Goal: Information Seeking & Learning: Compare options

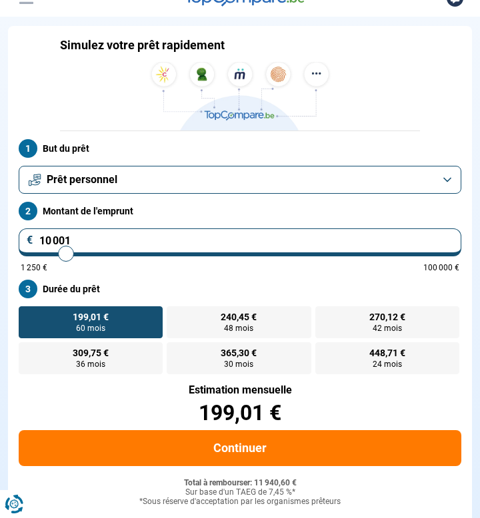
scroll to position [81, 0]
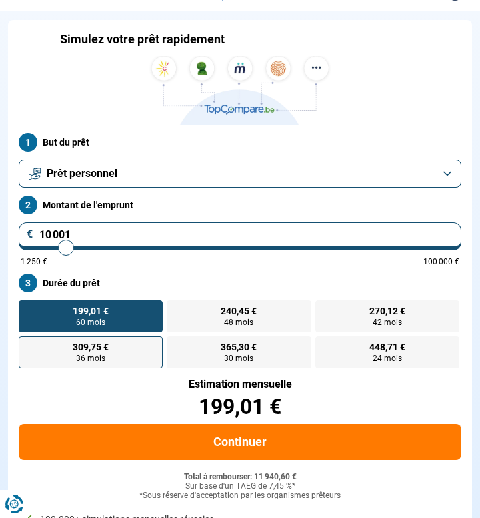
click at [149, 369] on label "309,75 € 36 mois" at bounding box center [91, 353] width 144 height 32
click at [27, 345] on input "309,75 € 36 mois" at bounding box center [23, 341] width 9 height 9
radio input "true"
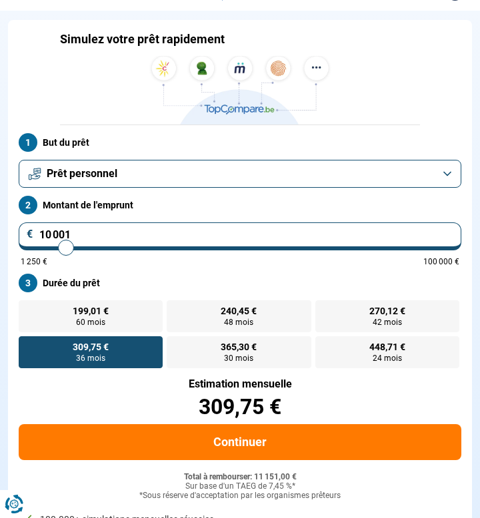
scroll to position [73, 0]
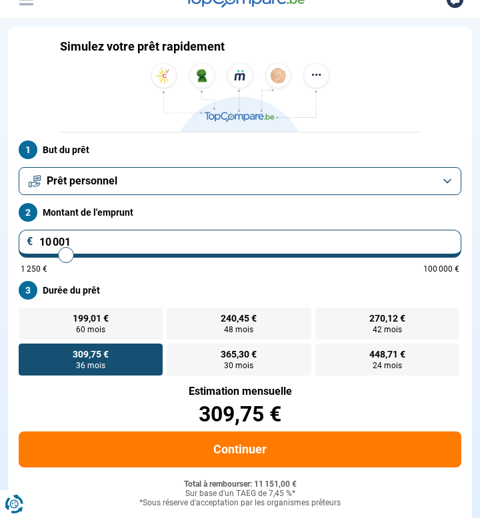
type input "10 500"
type input "10500"
type input "11 000"
type input "11000"
type input "11 750"
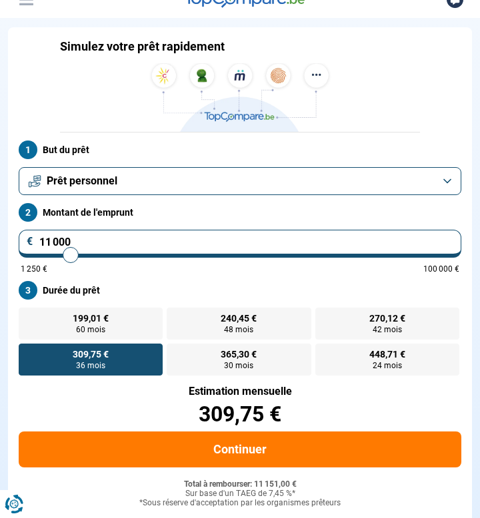
type input "11750"
type input "12 750"
type input "12750"
type input "14 000"
type input "14000"
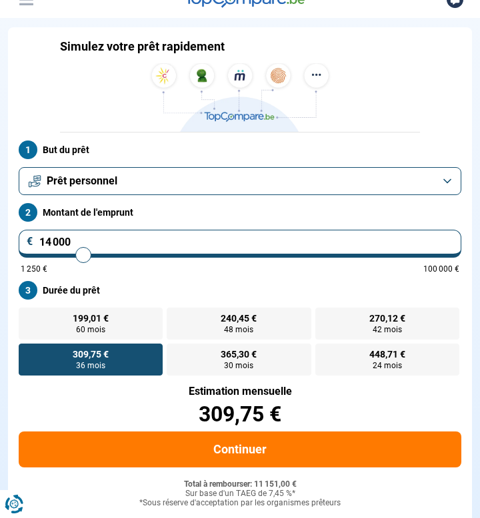
type input "15 500"
type input "15500"
type input "16 500"
type input "16500"
type input "17 500"
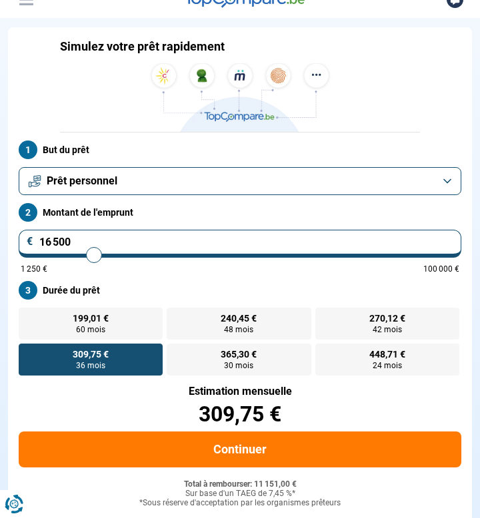
type input "17500"
type input "18 250"
type input "18250"
type input "18 750"
type input "18750"
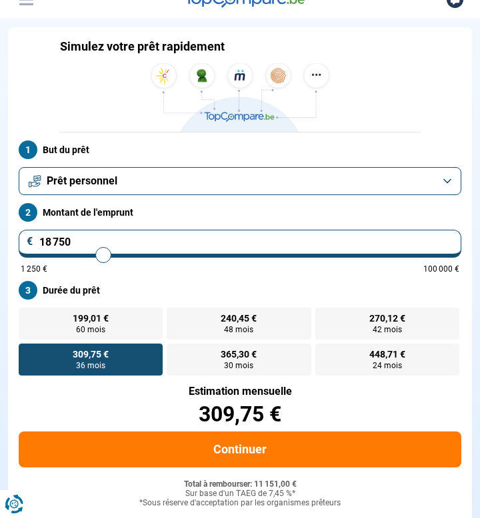
type input "19 500"
type input "19500"
type input "20 250"
type input "20250"
type input "20 750"
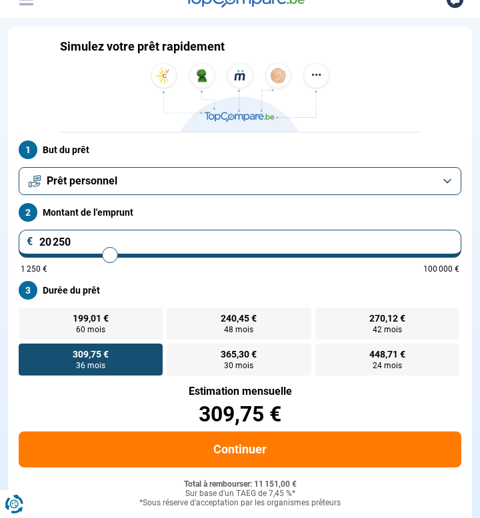
type input "20750"
type input "21 500"
type input "21500"
type input "22 000"
type input "22000"
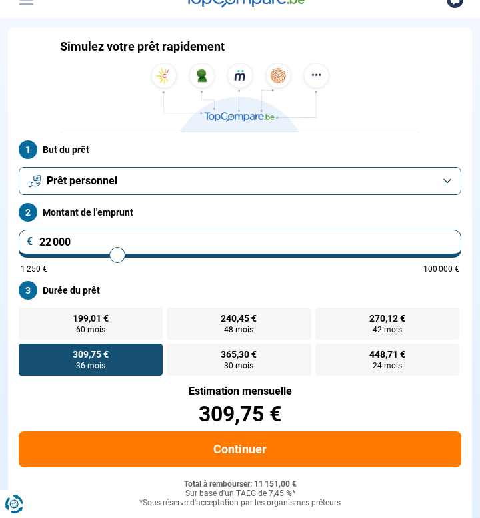
type input "22 750"
type input "22750"
type input "23 250"
type input "23250"
type input "23 500"
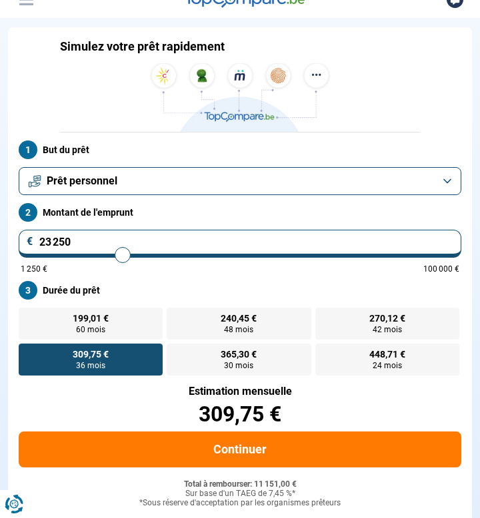
type input "23500"
type input "24 000"
type input "24000"
type input "24 250"
type input "24250"
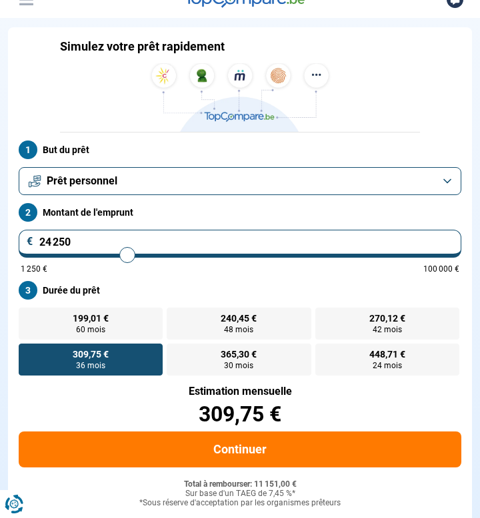
type input "24 500"
type input "24500"
type input "24 750"
type input "24750"
type input "25 000"
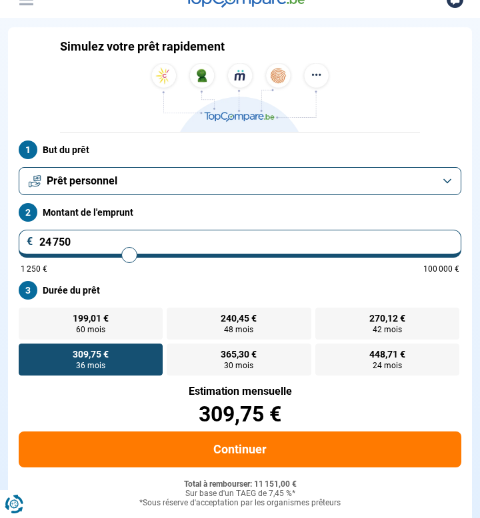
type input "25000"
type input "25 250"
type input "25250"
type input "25 750"
type input "25750"
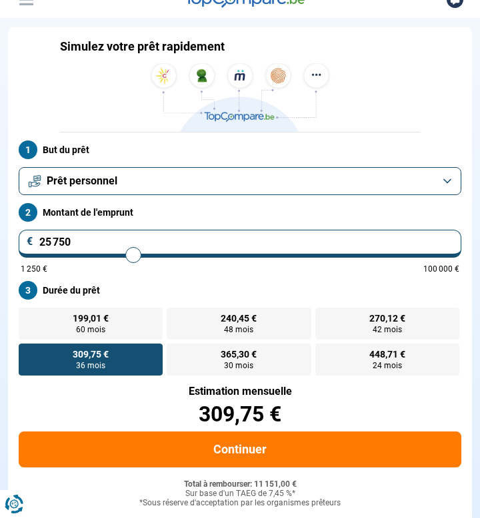
type input "26 000"
type input "26000"
type input "26 250"
type input "26250"
type input "26 750"
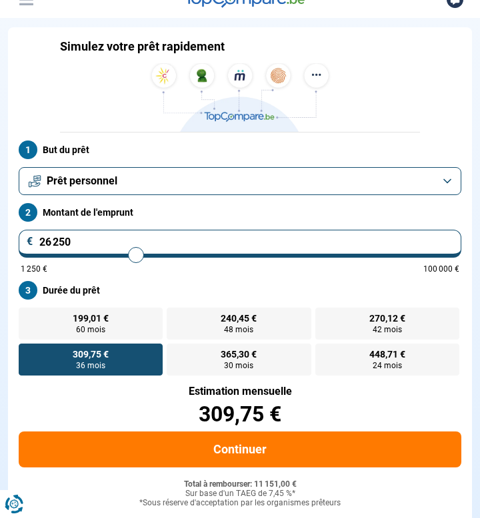
type input "26750"
type input "27 000"
type input "27000"
type input "27 250"
type input "27250"
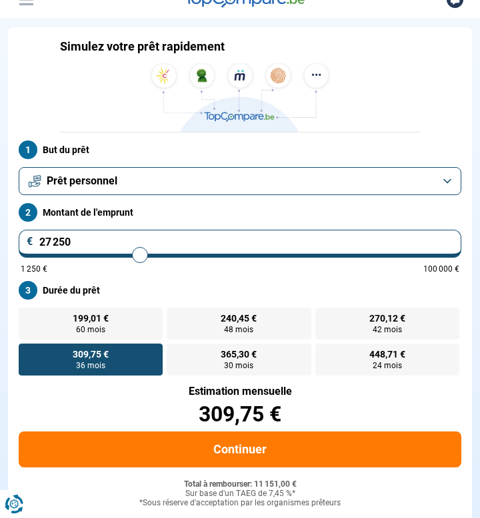
type input "27 500"
type input "27500"
type input "27 750"
type input "27750"
type input "28 000"
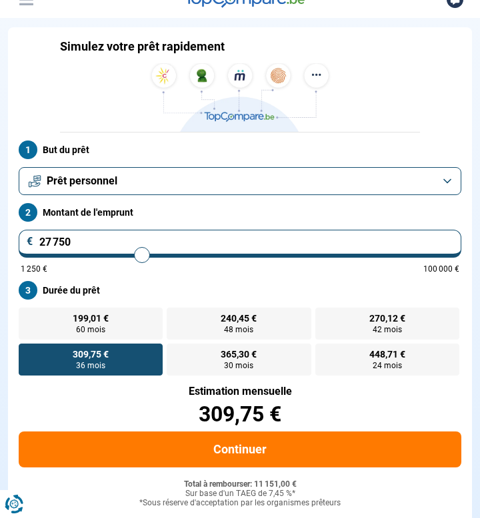
type input "28000"
type input "28 250"
type input "28250"
type input "28 500"
type input "28500"
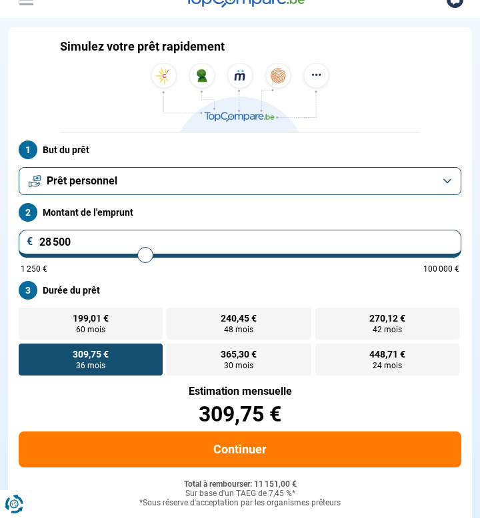
type input "28 750"
type input "28750"
type input "29 000"
type input "29000"
type input "29 250"
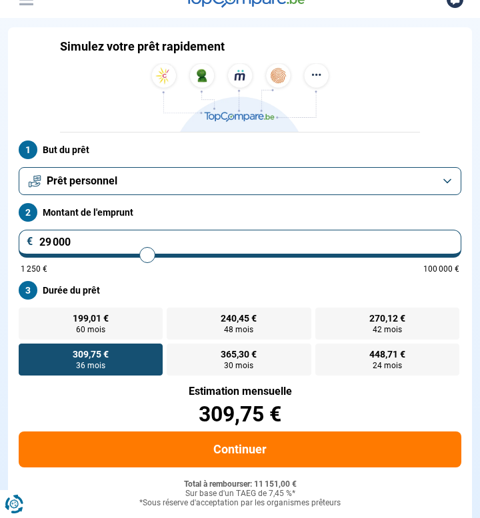
type input "29250"
type input "29 500"
type input "29500"
type input "29 750"
type input "29750"
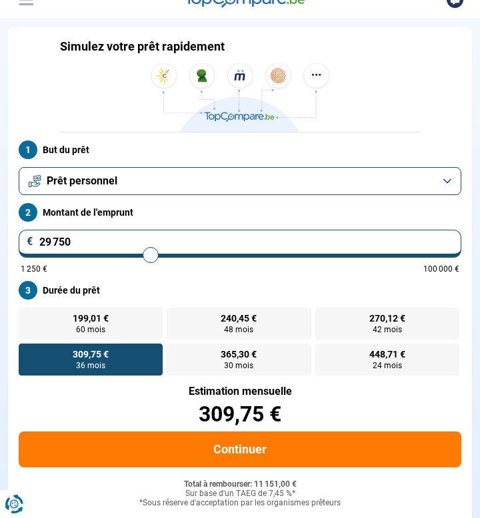
type input "30 000"
type input "30000"
type input "30 250"
type input "30250"
type input "30 500"
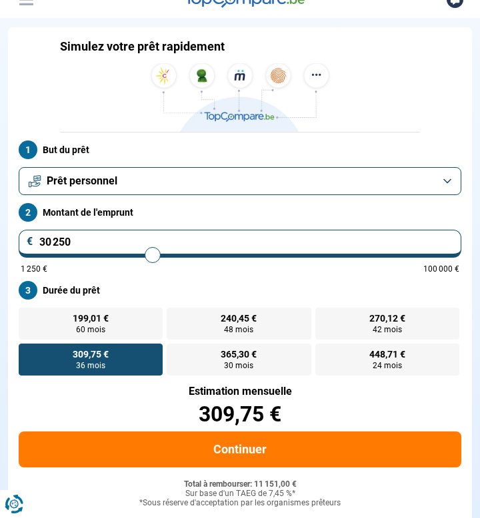
type input "30500"
type input "30 750"
type input "30750"
type input "31 000"
type input "31000"
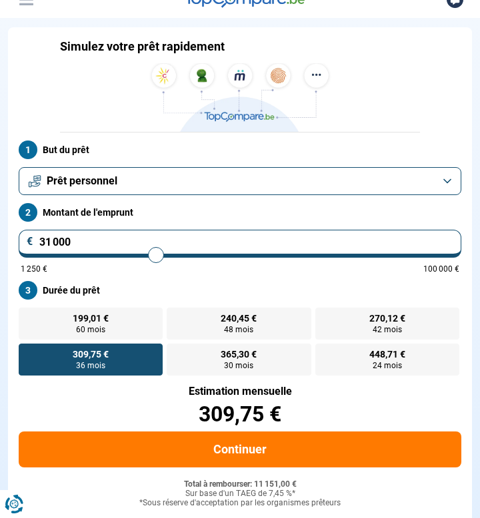
type input "31 500"
type input "31500"
type input "31 750"
type input "31750"
type input "32 000"
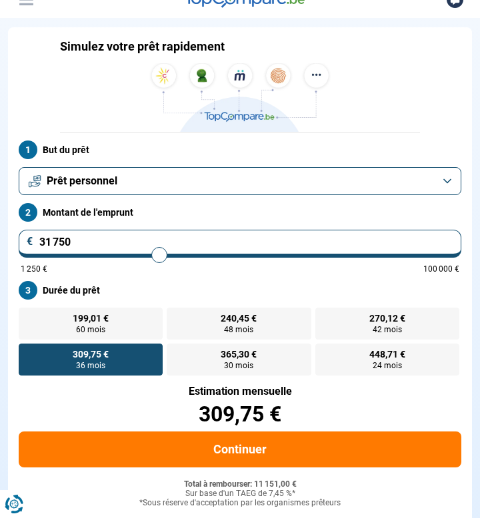
type input "32000"
type input "32 250"
type input "32250"
type input "32 750"
type input "32750"
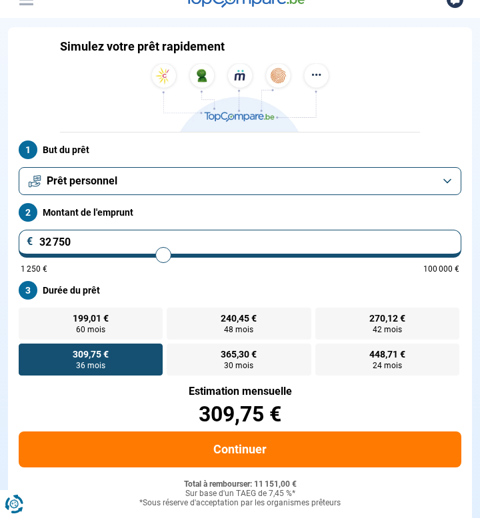
type input "33 250"
type input "33250"
type input "34 000"
type input "34000"
type input "34 500"
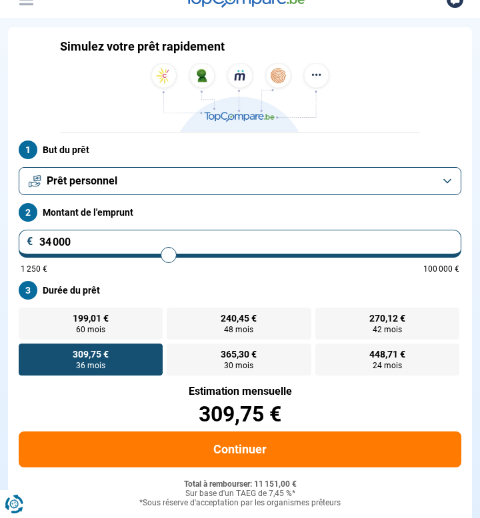
type input "34500"
type input "35 250"
type input "35250"
type input "36 000"
type input "36000"
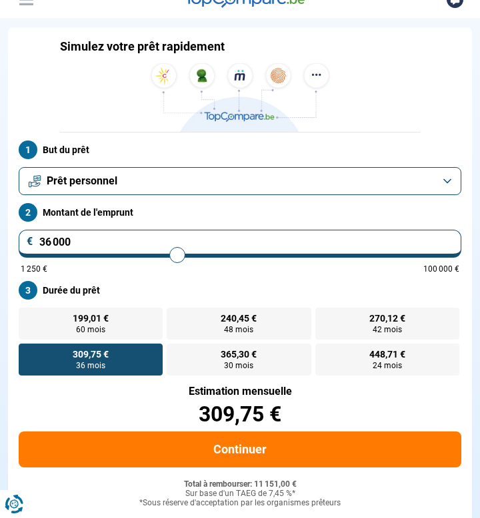
type input "36 500"
type input "36500"
type input "37 250"
type input "37250"
type input "37 750"
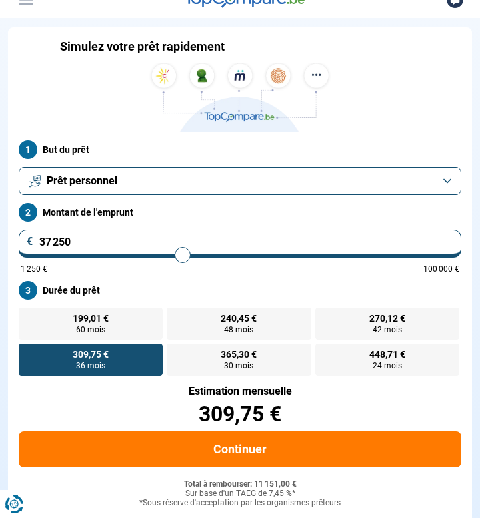
type input "37750"
type input "38 500"
type input "38500"
type input "39 250"
type input "39250"
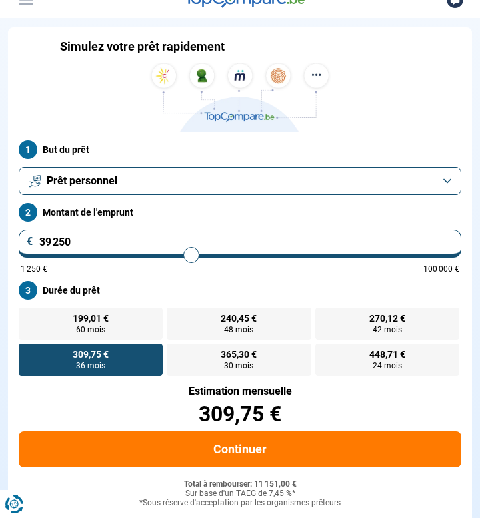
type input "40 000"
type input "40000"
type input "40 750"
type input "40750"
type input "41 500"
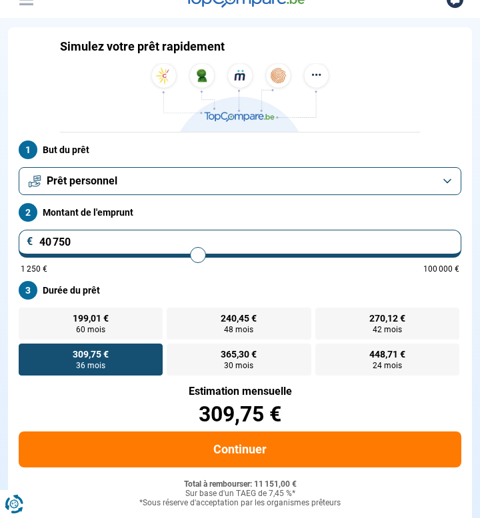
type input "41500"
type input "42 250"
type input "42250"
type input "43 000"
type input "43000"
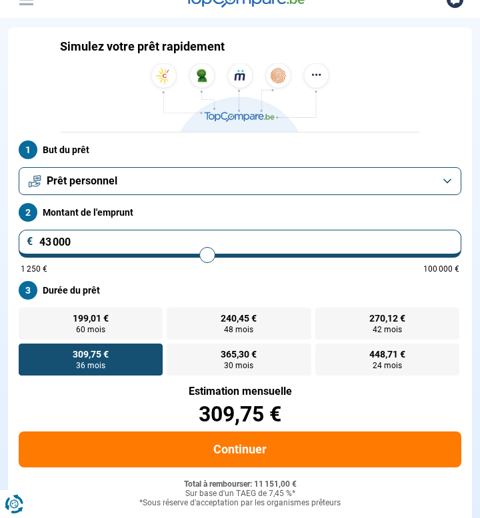
type input "43 500"
type input "43500"
type input "43 750"
type input "43750"
type input "44 000"
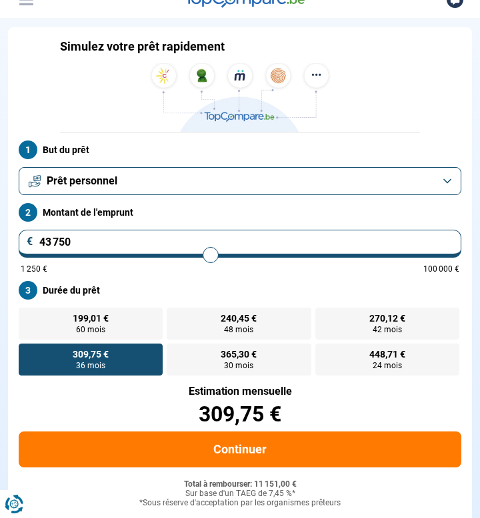
type input "44000"
type input "44 250"
type input "44250"
type input "44 500"
type input "44500"
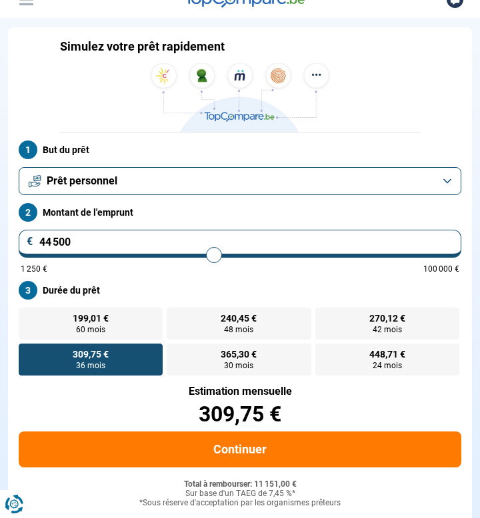
type input "44 750"
type input "44750"
type input "45 250"
type input "45250"
type input "45 500"
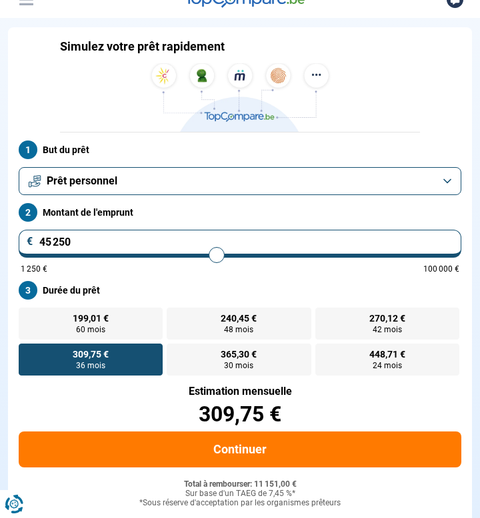
type input "45500"
type input "46 000"
type input "46000"
type input "46 250"
type input "46250"
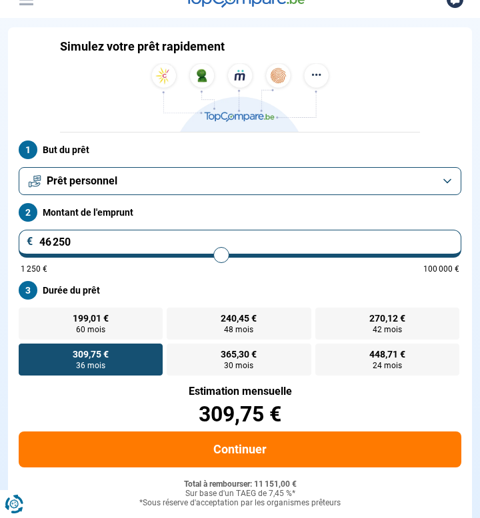
type input "46 750"
type input "46750"
type input "47 250"
type input "47250"
type input "47 750"
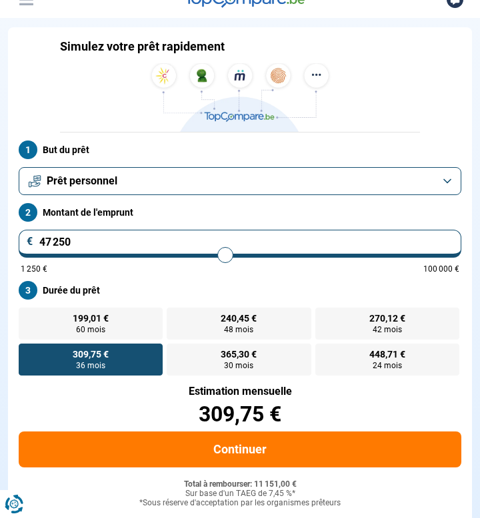
type input "47750"
type input "48 250"
type input "48250"
type input "49 000"
type input "49000"
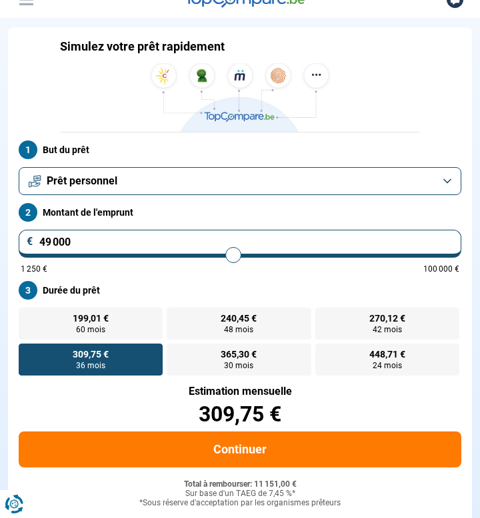
type input "49 500"
type input "49500"
type input "50 000"
type input "50000"
type input "50 250"
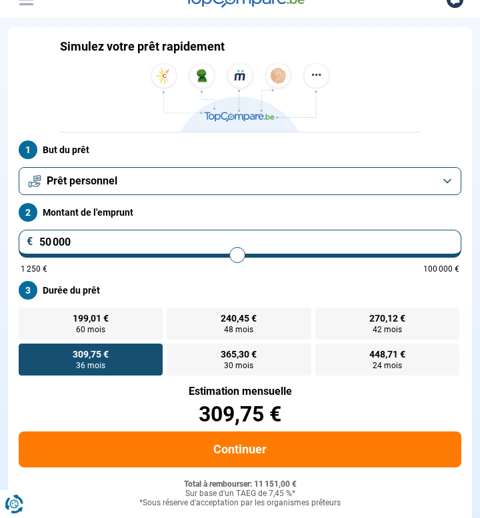
type input "50250"
type input "50 750"
type input "50750"
type input "51 000"
type input "51000"
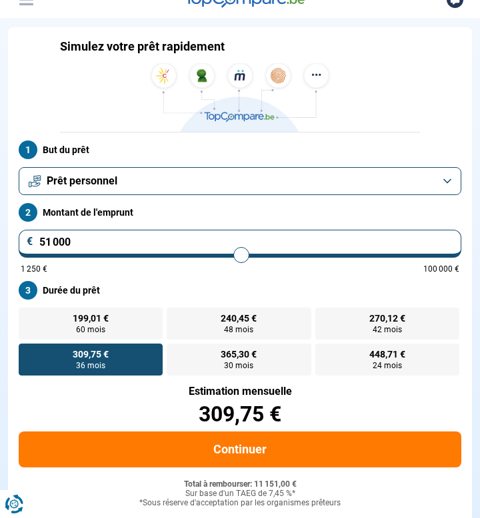
type input "51 250"
type input "51250"
type input "51 500"
type input "51500"
type input "51 750"
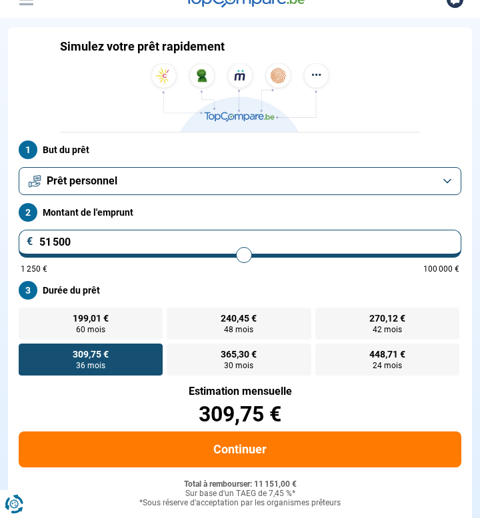
type input "51750"
type input "52 000"
type input "52000"
type input "52 250"
type input "52250"
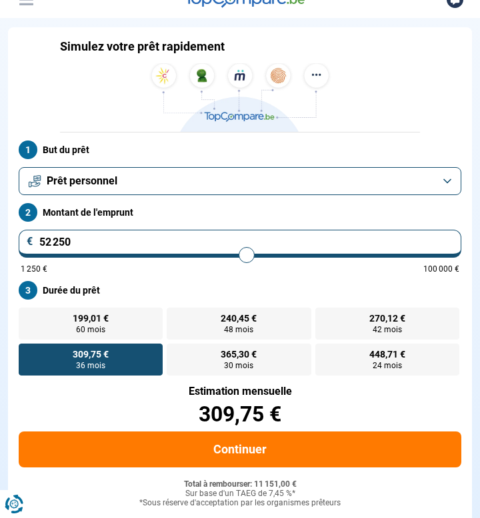
type input "52 500"
type input "52500"
type input "52 750"
type input "52750"
type input "53 000"
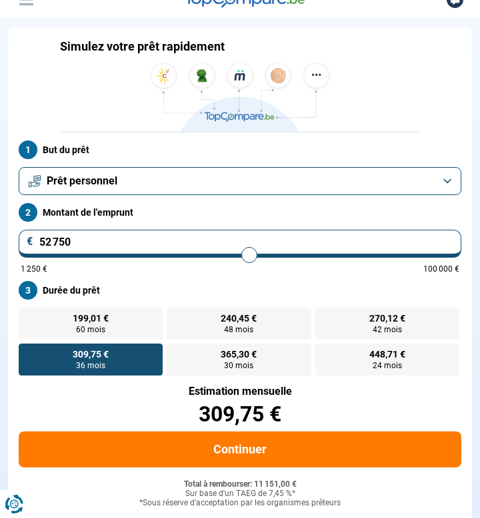
type input "53000"
type input "53 250"
type input "53250"
type input "53 500"
type input "53500"
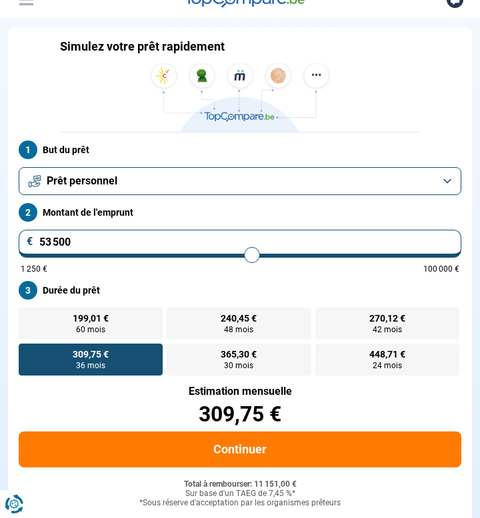
type input "53 750"
drag, startPoint x: 68, startPoint y: 263, endPoint x: 253, endPoint y: 261, distance: 185.3
type input "53750"
click at [253, 257] on input "range" at bounding box center [240, 255] width 439 height 3
radio input "false"
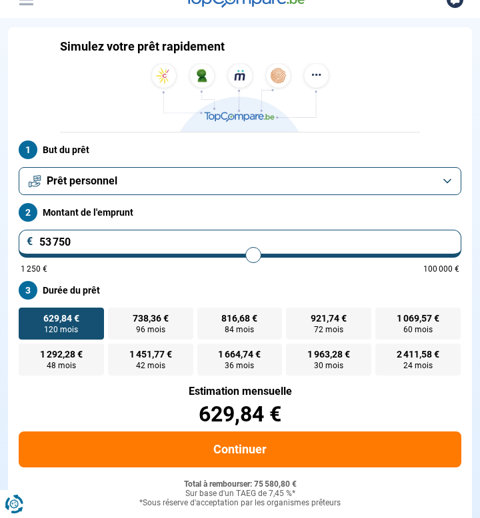
type input "32 250"
type input "32250"
type input "32 000"
type input "32000"
type input "31 750"
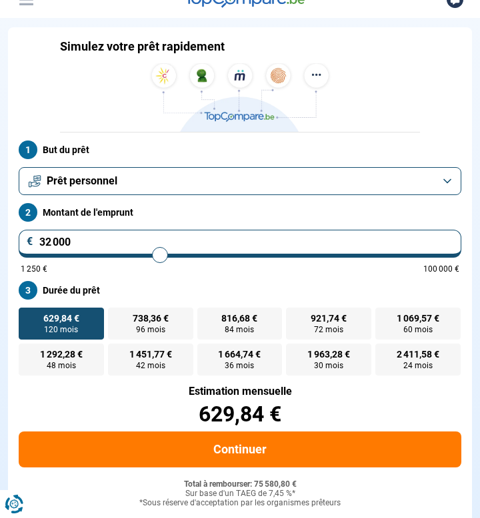
type input "31750"
click at [157, 257] on input "range" at bounding box center [240, 255] width 439 height 3
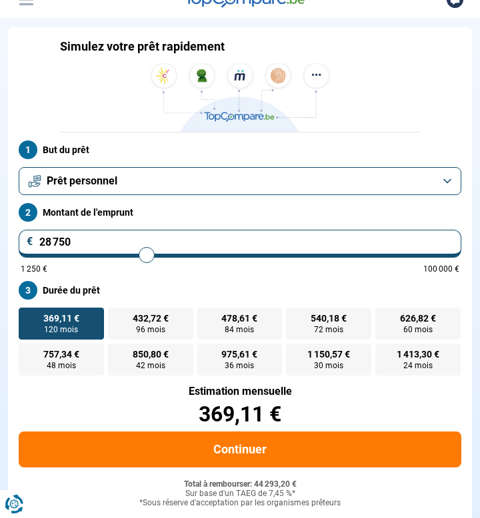
click at [146, 257] on input "range" at bounding box center [240, 255] width 439 height 3
click at [125, 249] on input "28 750" at bounding box center [240, 244] width 443 height 28
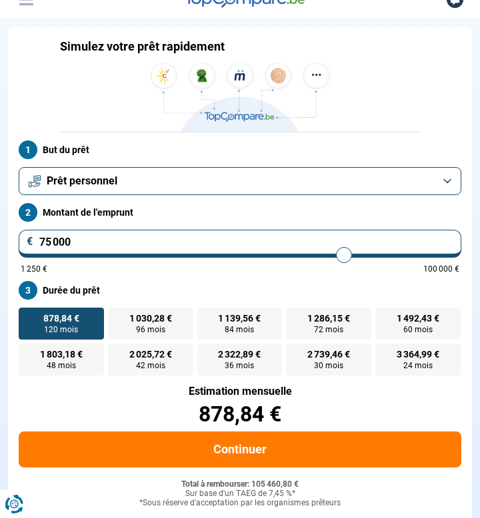
click at [183, 297] on label "Durée du prêt" at bounding box center [240, 290] width 443 height 19
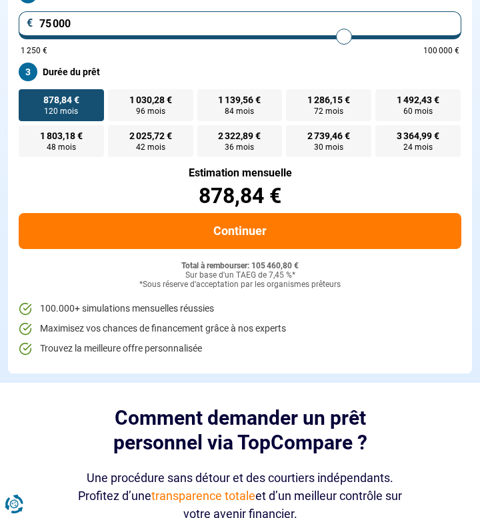
scroll to position [71, 0]
